Goal: Navigation & Orientation: Understand site structure

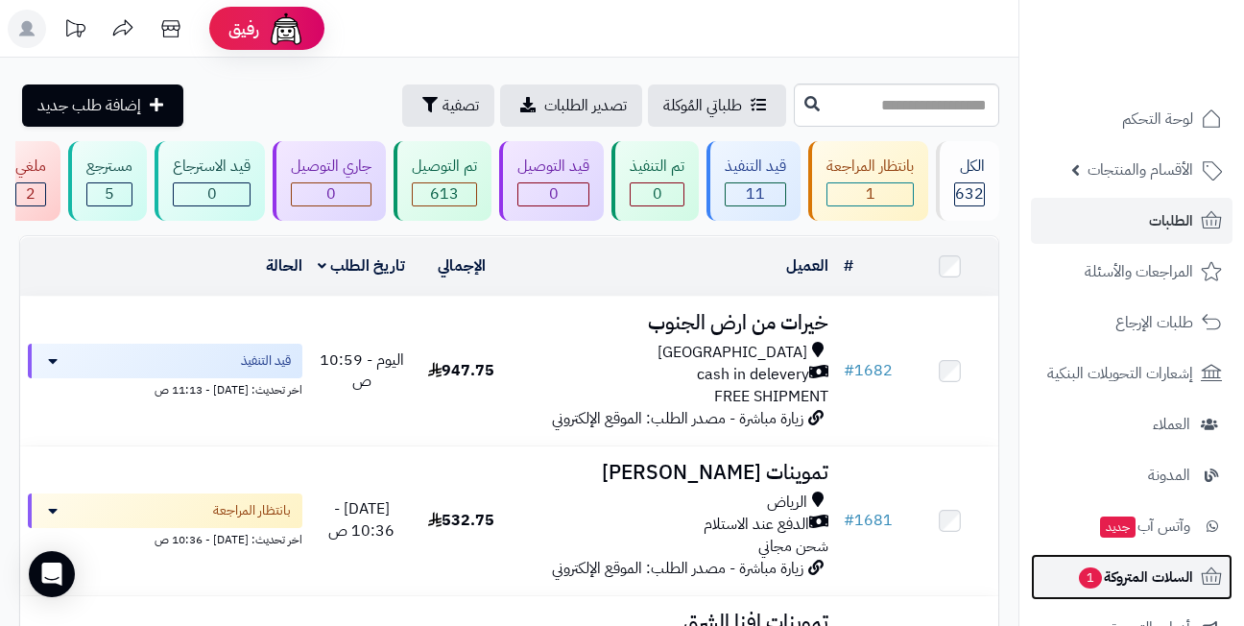
click at [1103, 574] on span "السلات المتروكة 1" at bounding box center [1135, 576] width 116 height 27
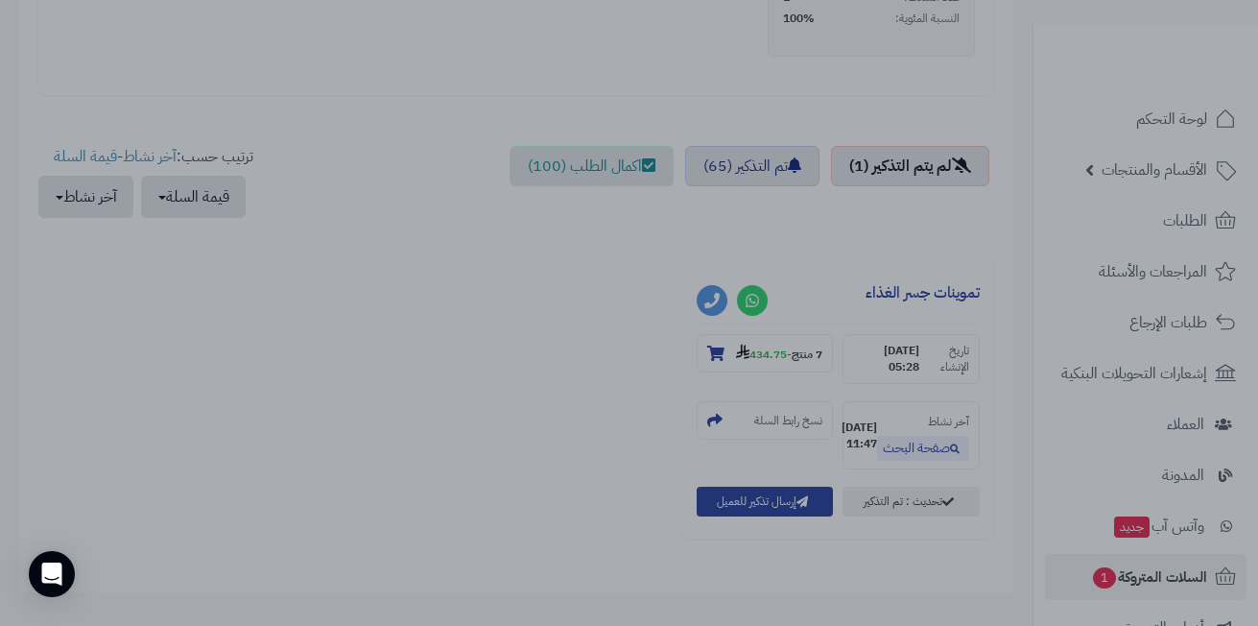
click at [183, 376] on div at bounding box center [629, 313] width 1258 height 626
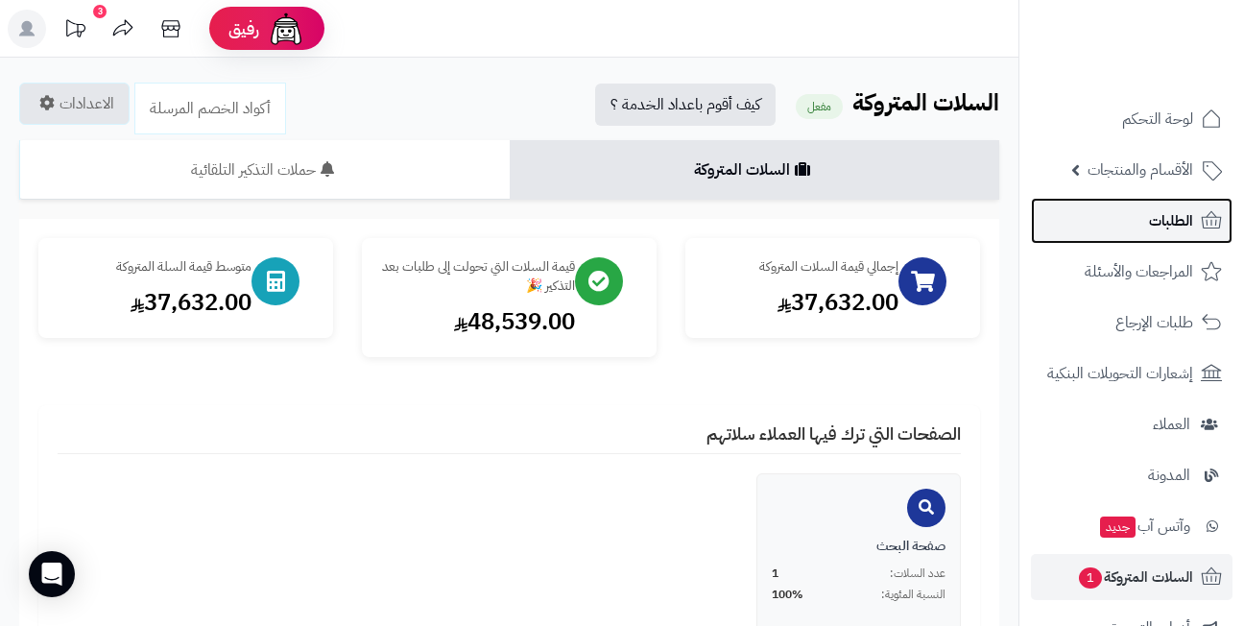
click at [1133, 213] on link "الطلبات" at bounding box center [1132, 221] width 202 height 46
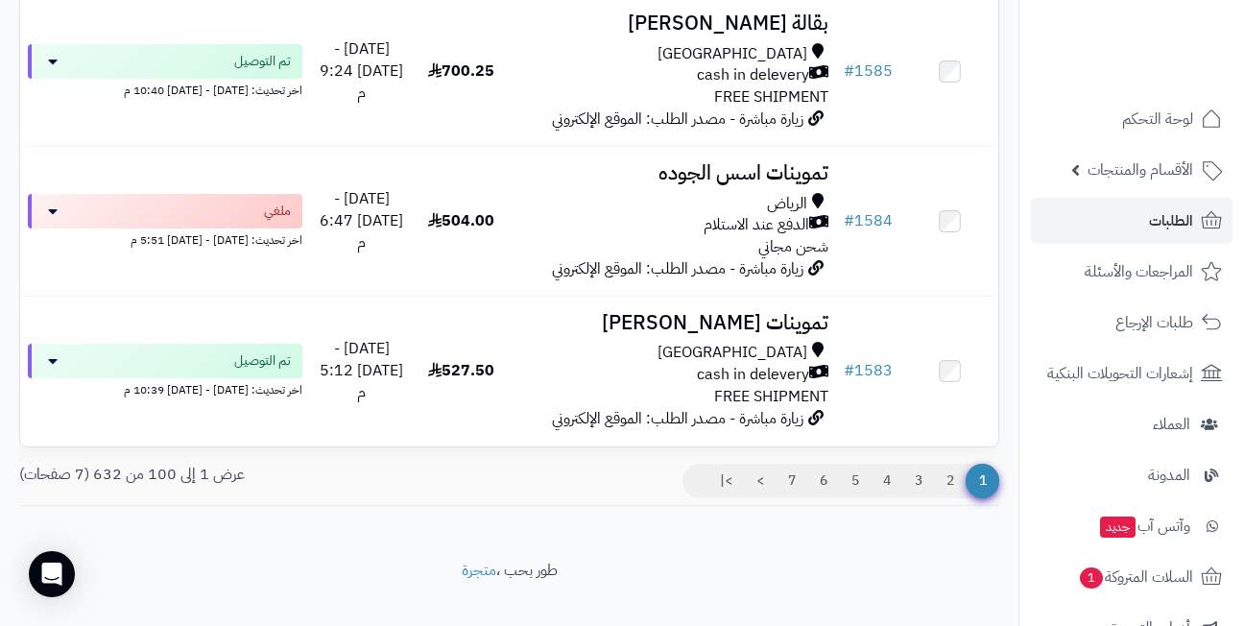
scroll to position [14857, 0]
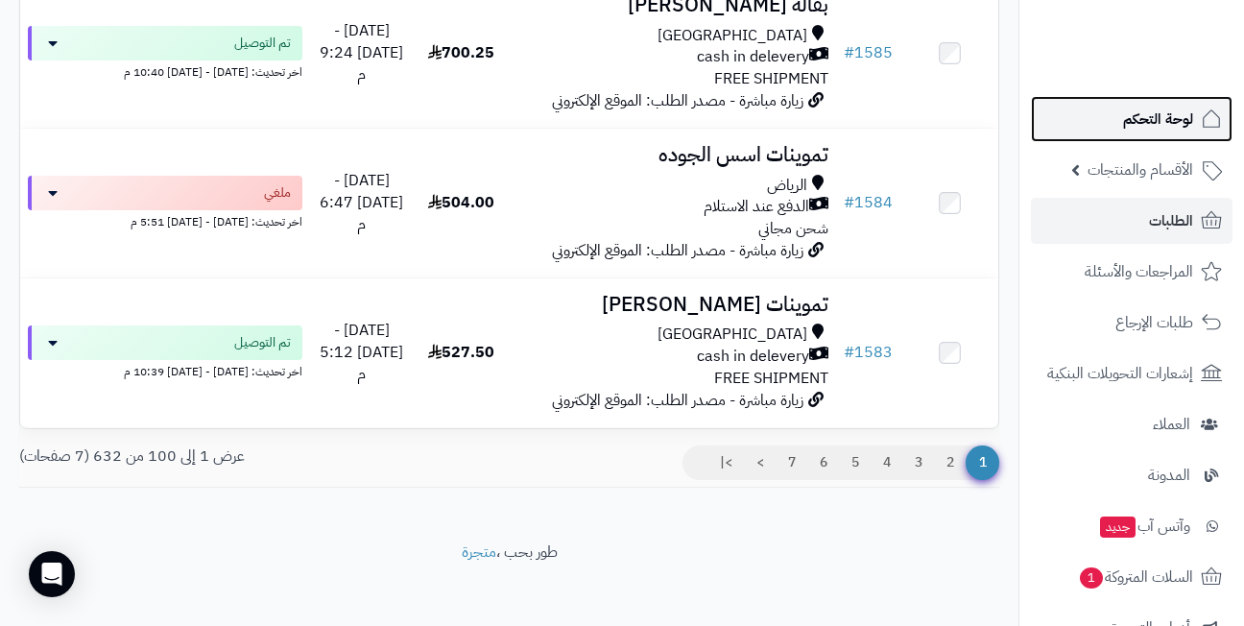
click at [1107, 131] on link "لوحة التحكم" at bounding box center [1132, 119] width 202 height 46
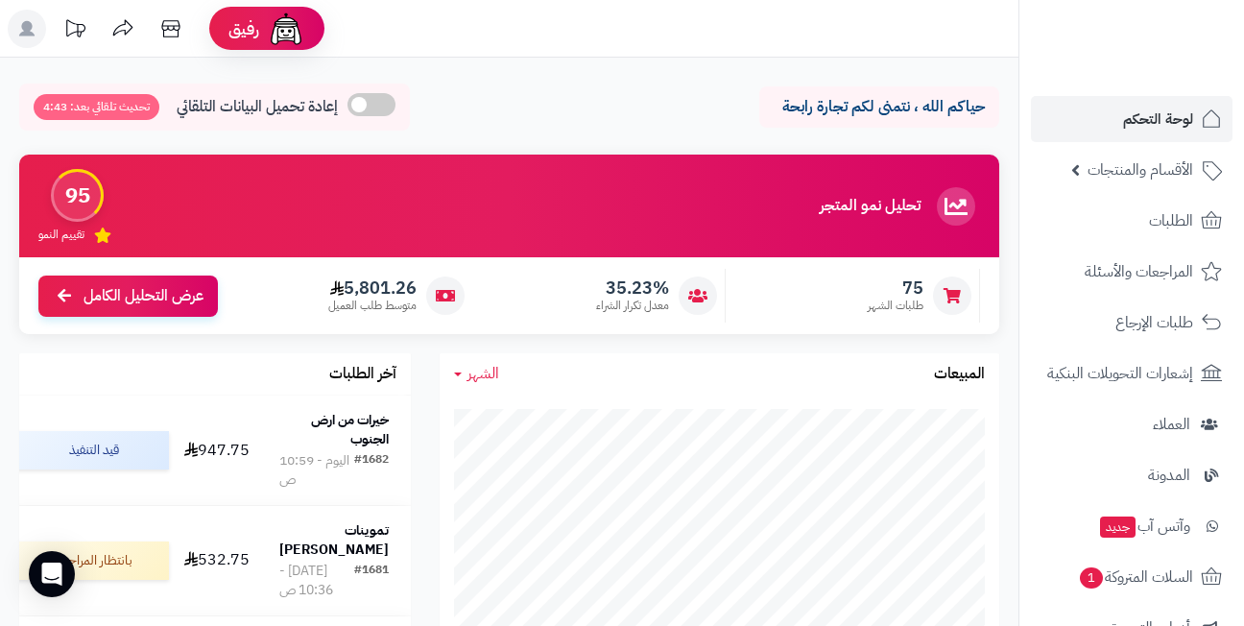
click at [109, 299] on span "عرض التحليل الكامل" at bounding box center [143, 294] width 120 height 22
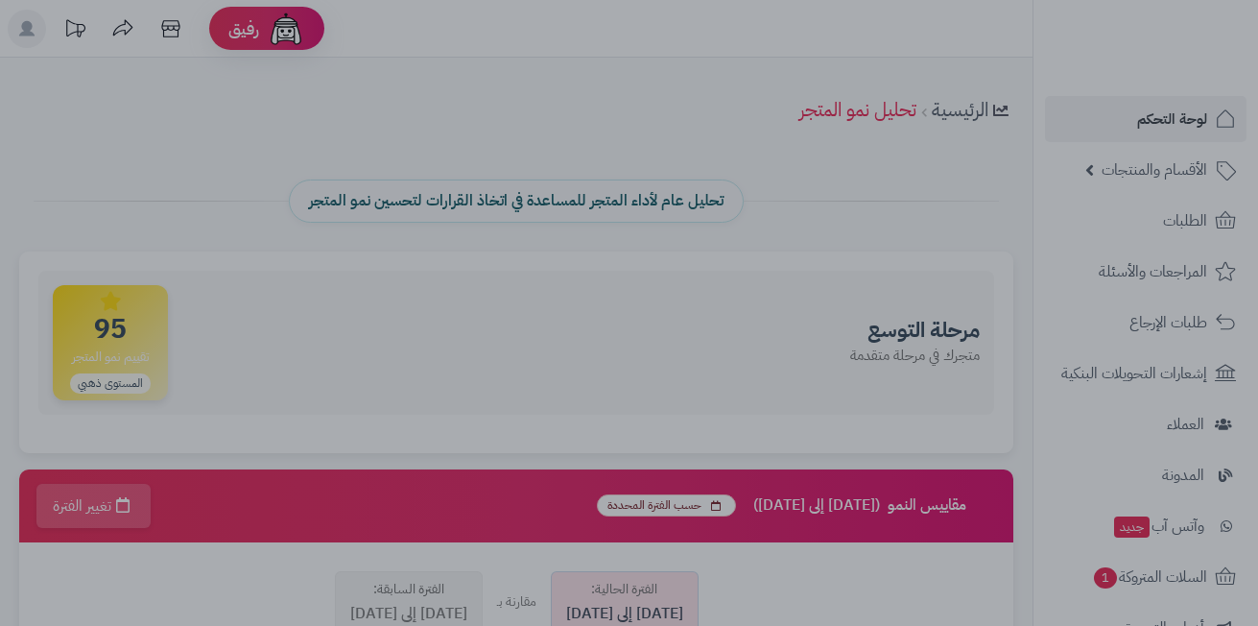
click at [314, 242] on div at bounding box center [629, 313] width 1258 height 626
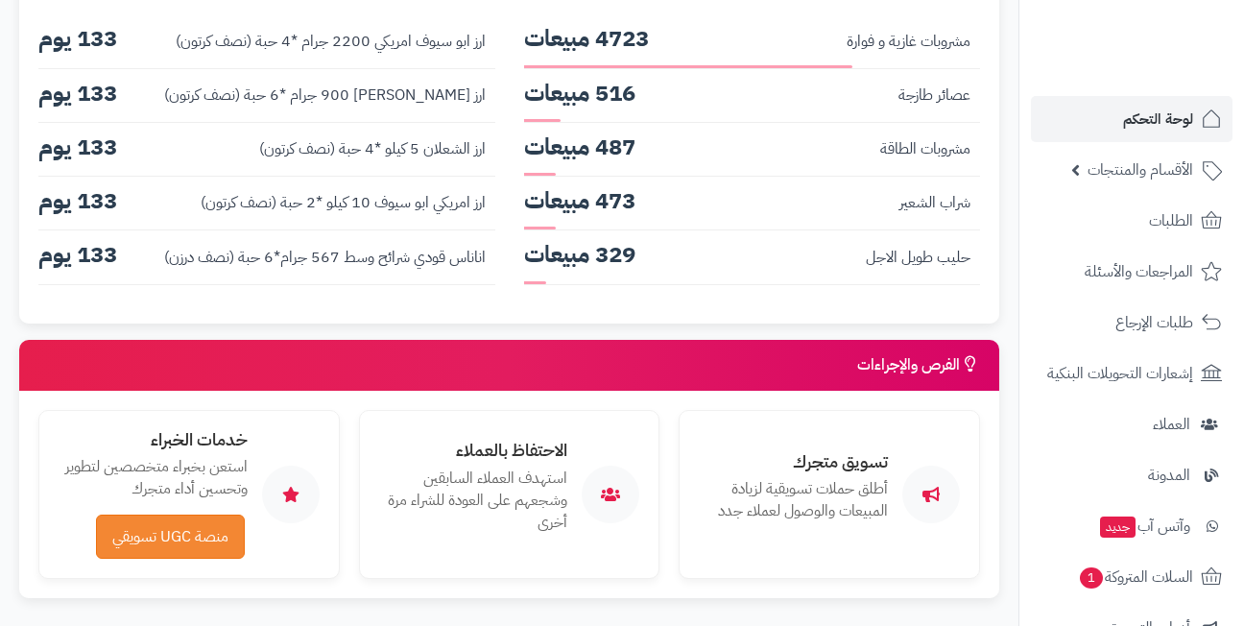
scroll to position [3611, 0]
